Goal: Find specific page/section: Find specific page/section

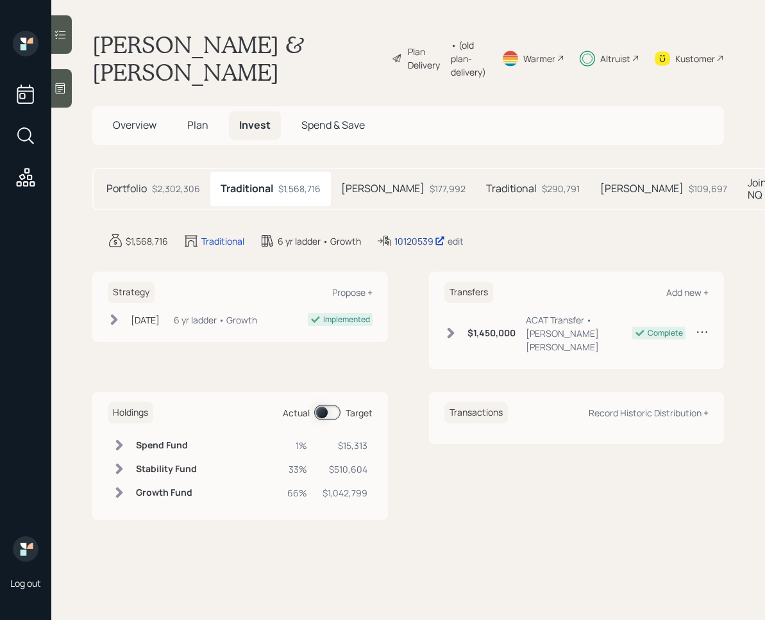
click at [417, 247] on div "10120539" at bounding box center [419, 241] width 51 height 13
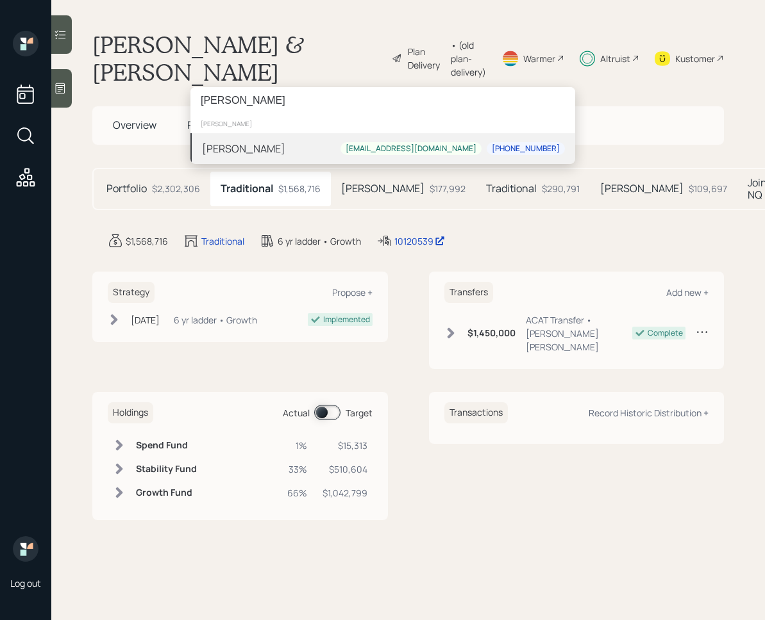
type input "[PERSON_NAME]"
click at [237, 149] on div "[PERSON_NAME]" at bounding box center [243, 148] width 83 height 15
